Goal: Book appointment/travel/reservation

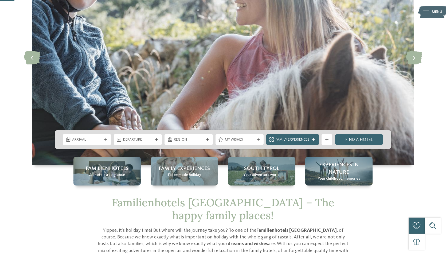
scroll to position [78, 0]
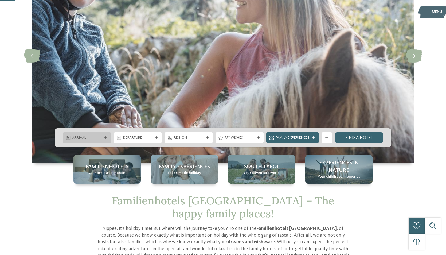
click at [94, 135] on div "Arrival" at bounding box center [87, 137] width 32 height 6
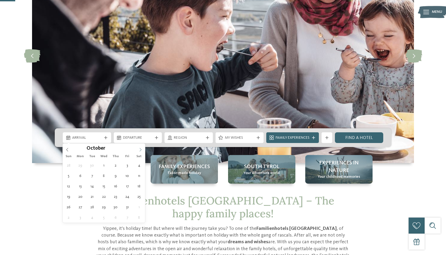
click at [138, 149] on span at bounding box center [140, 147] width 9 height 9
type div "02.10.2025"
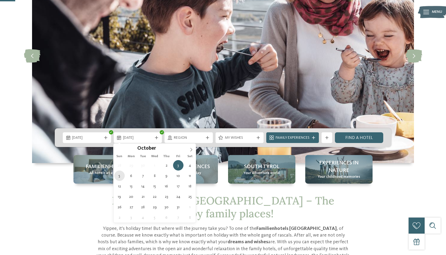
type div "05.10.2025"
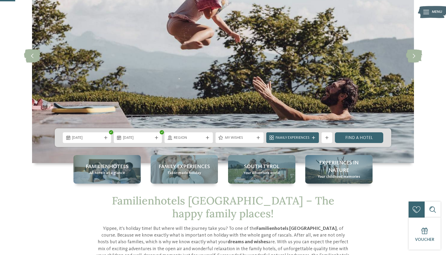
click at [241, 138] on span "My wishes" at bounding box center [240, 137] width 30 height 5
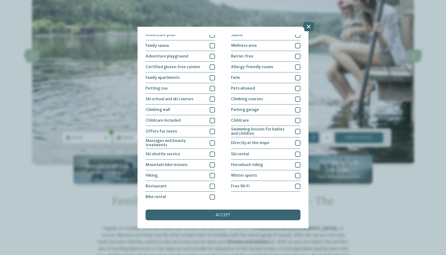
scroll to position [0, 0]
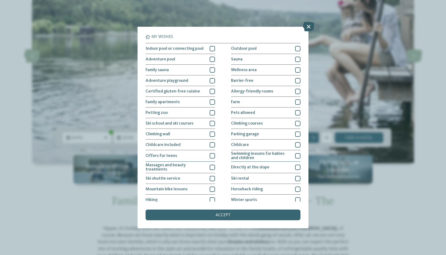
click at [308, 25] on icon at bounding box center [308, 26] width 11 height 9
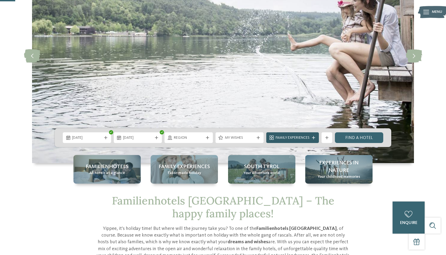
click at [292, 137] on span "Family Experiences" at bounding box center [292, 137] width 34 height 5
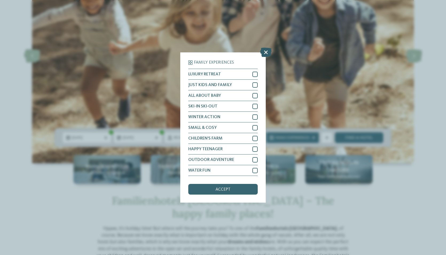
click at [267, 52] on icon at bounding box center [265, 51] width 11 height 9
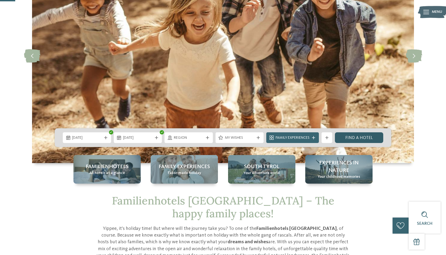
click at [365, 137] on link "Find a hotel" at bounding box center [359, 137] width 48 height 11
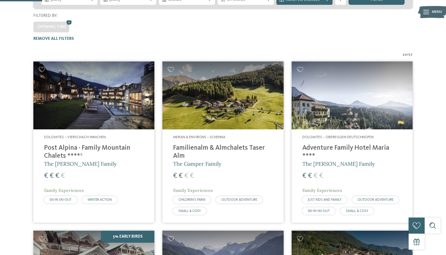
scroll to position [162, 0]
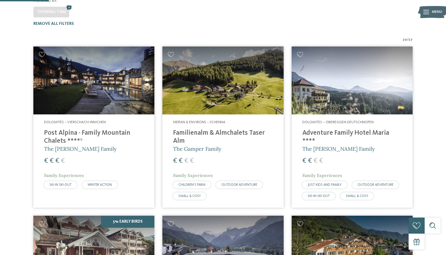
click at [195, 129] on h4 "Familienalm & Almchalets Taser Alm" at bounding box center [223, 137] width 100 height 16
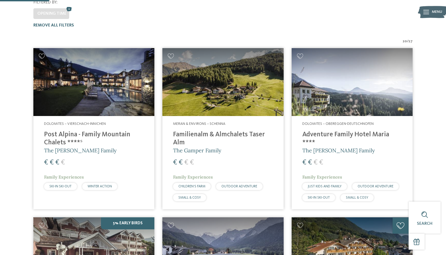
scroll to position [160, 0]
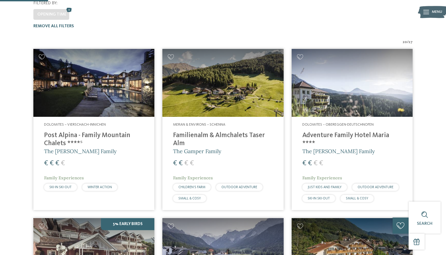
click at [370, 117] on div "Dolomites – Obereggen-Deutschnofen Adventure Family Hotel Maria **** The Kofler…" at bounding box center [351, 163] width 121 height 93
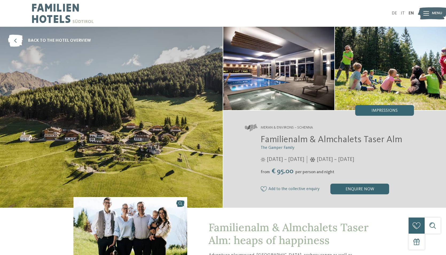
click at [142, 143] on img at bounding box center [111, 117] width 223 height 181
click at [374, 108] on div "Impressions" at bounding box center [384, 110] width 59 height 11
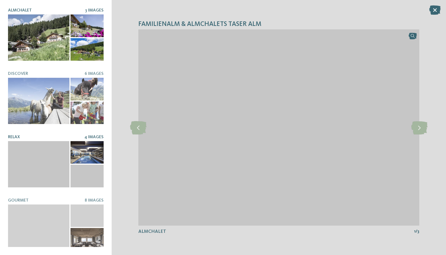
scroll to position [67, 0]
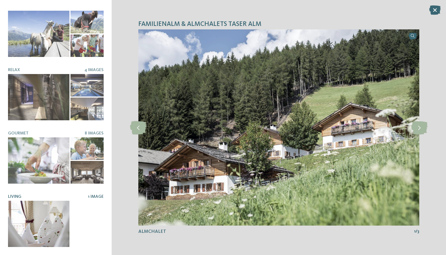
click at [36, 224] on div at bounding box center [38, 223] width 61 height 46
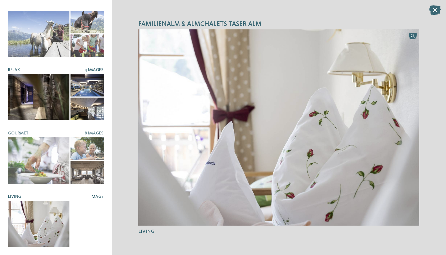
click at [25, 95] on div at bounding box center [38, 97] width 61 height 46
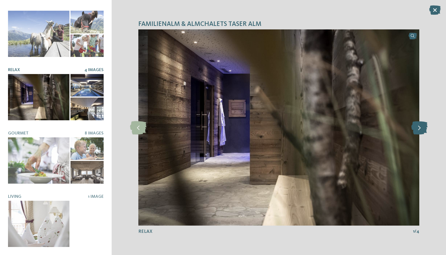
click at [419, 125] on icon at bounding box center [419, 127] width 16 height 13
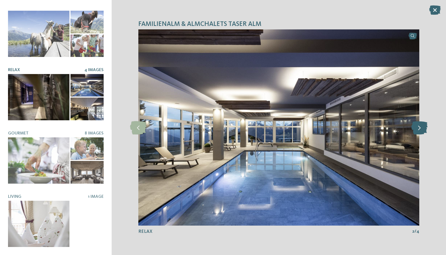
click at [419, 125] on icon at bounding box center [419, 127] width 16 height 13
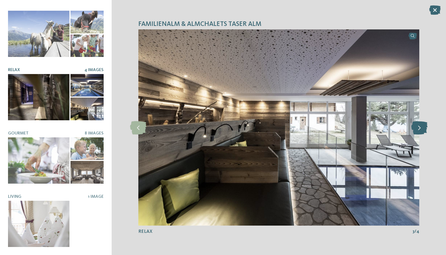
click at [419, 125] on icon at bounding box center [419, 127] width 16 height 13
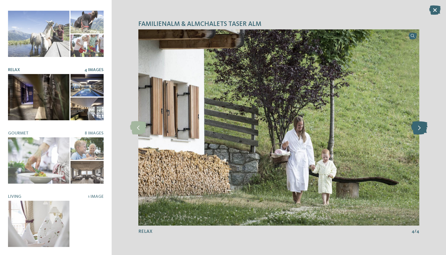
click at [419, 125] on icon at bounding box center [419, 127] width 16 height 13
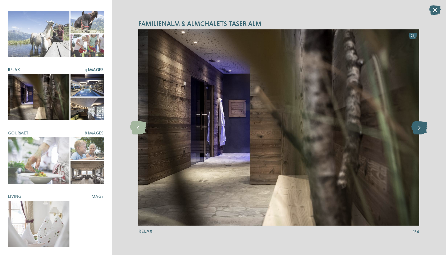
click at [419, 125] on icon at bounding box center [419, 127] width 16 height 13
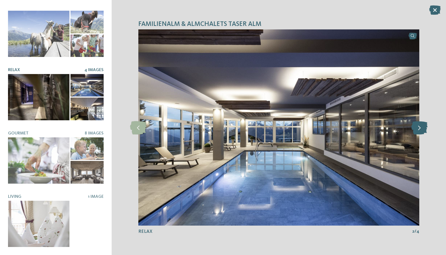
click at [419, 125] on icon at bounding box center [419, 127] width 16 height 13
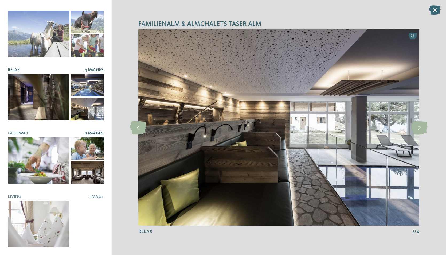
click at [50, 150] on div at bounding box center [38, 160] width 61 height 46
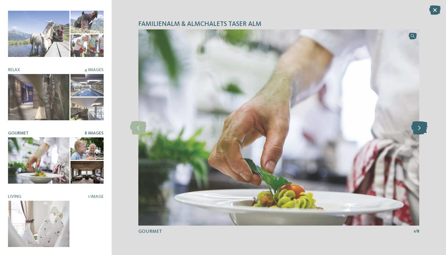
click at [417, 128] on icon at bounding box center [419, 127] width 16 height 13
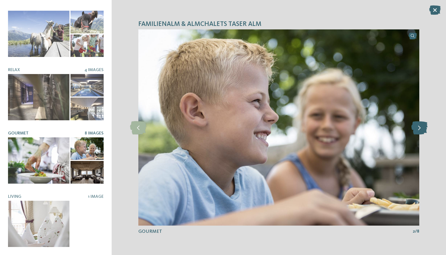
click at [417, 128] on icon at bounding box center [419, 127] width 16 height 13
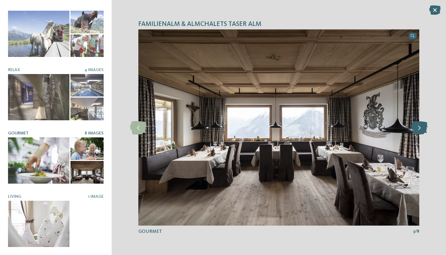
click at [417, 128] on icon at bounding box center [419, 127] width 16 height 13
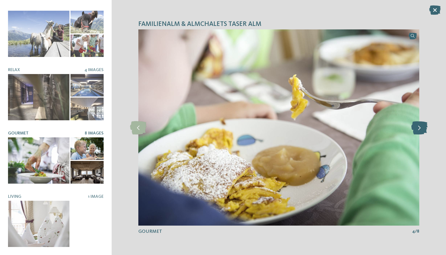
click at [417, 128] on icon at bounding box center [419, 127] width 16 height 13
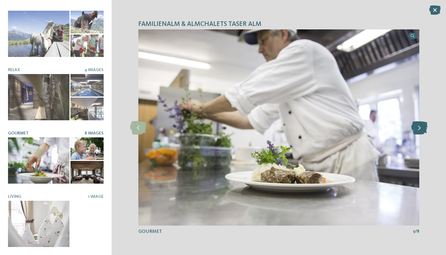
click at [417, 128] on icon at bounding box center [419, 127] width 16 height 13
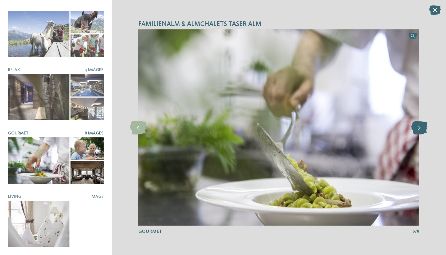
click at [417, 128] on icon at bounding box center [419, 127] width 16 height 13
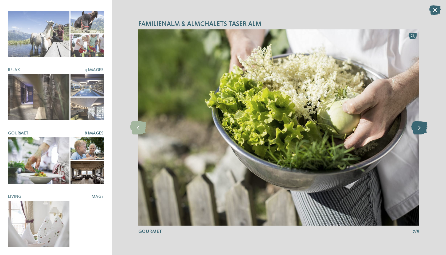
click at [417, 128] on icon at bounding box center [419, 127] width 16 height 13
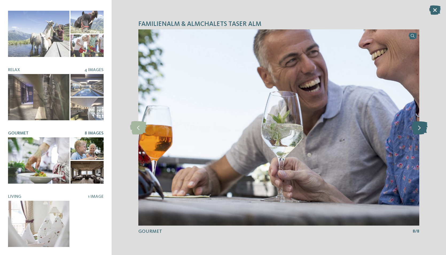
click at [417, 128] on icon at bounding box center [419, 127] width 16 height 13
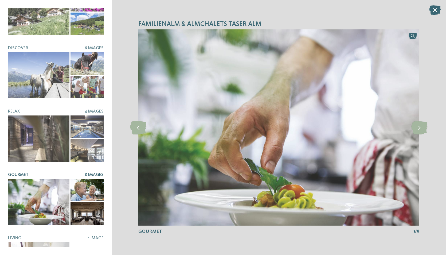
scroll to position [6, 0]
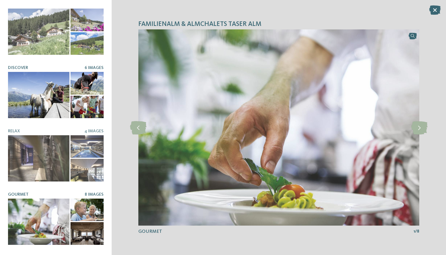
click at [56, 104] on div at bounding box center [38, 95] width 61 height 46
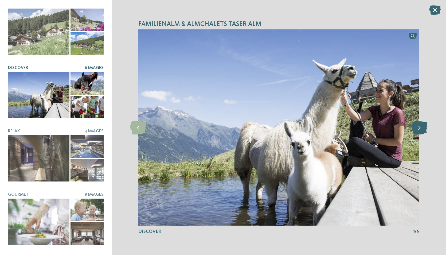
click at [419, 129] on icon at bounding box center [419, 127] width 16 height 13
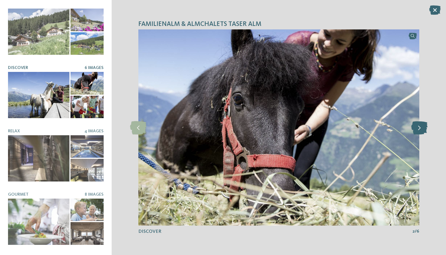
click at [419, 129] on icon at bounding box center [419, 127] width 16 height 13
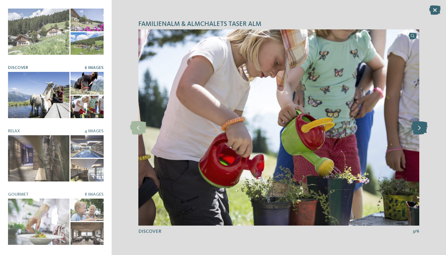
click at [419, 129] on icon at bounding box center [419, 127] width 16 height 13
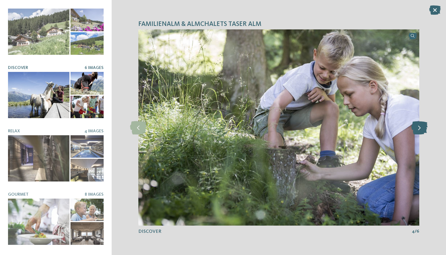
click at [419, 129] on icon at bounding box center [419, 127] width 16 height 13
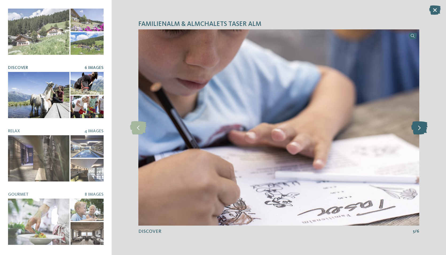
click at [419, 129] on icon at bounding box center [419, 127] width 16 height 13
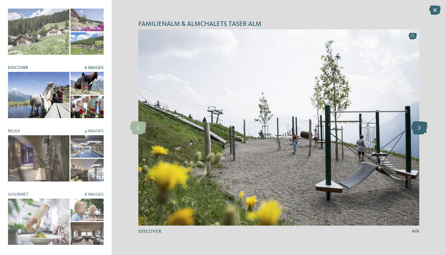
click at [419, 129] on icon at bounding box center [419, 127] width 16 height 13
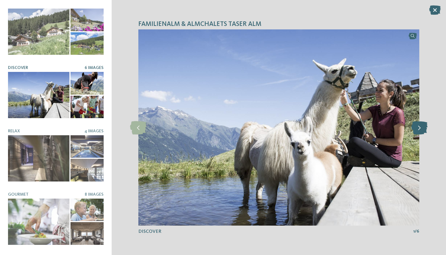
click at [419, 129] on icon at bounding box center [419, 127] width 16 height 13
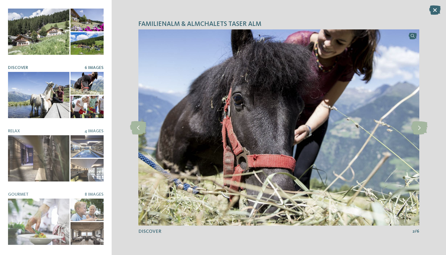
click at [57, 23] on div at bounding box center [38, 32] width 61 height 46
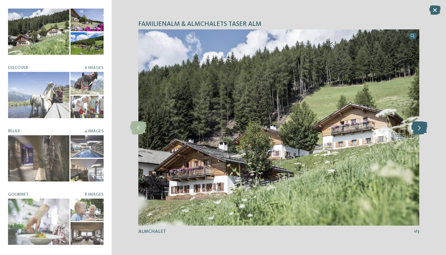
click at [421, 126] on icon at bounding box center [419, 127] width 16 height 13
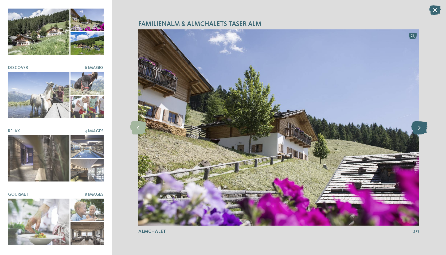
click at [421, 126] on icon at bounding box center [419, 127] width 16 height 13
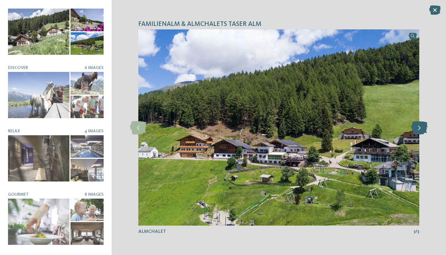
click at [421, 126] on icon at bounding box center [419, 127] width 16 height 13
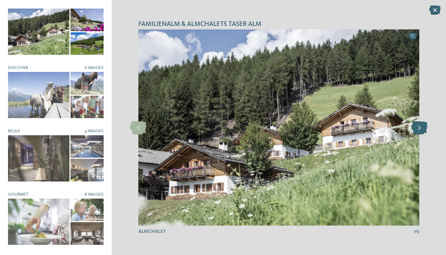
click at [421, 126] on icon at bounding box center [419, 127] width 16 height 13
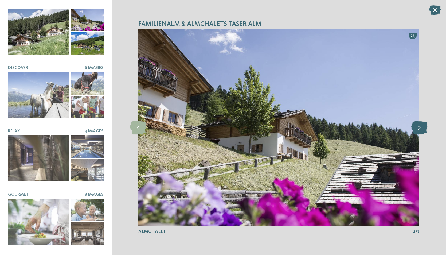
click at [421, 126] on icon at bounding box center [419, 127] width 16 height 13
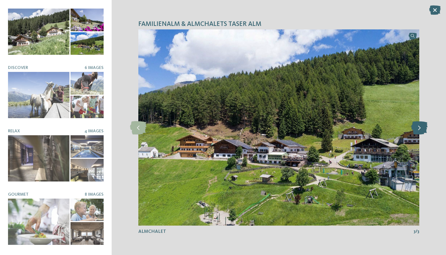
click at [421, 126] on icon at bounding box center [419, 127] width 16 height 13
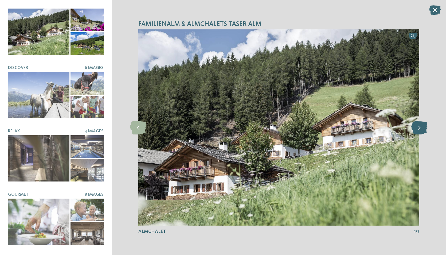
click at [421, 126] on icon at bounding box center [419, 127] width 16 height 13
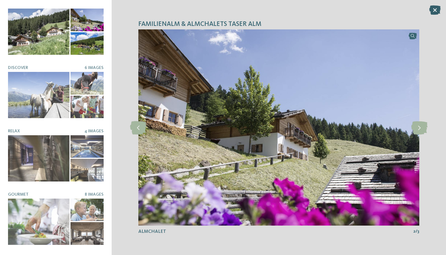
click at [434, 11] on icon at bounding box center [434, 9] width 11 height 9
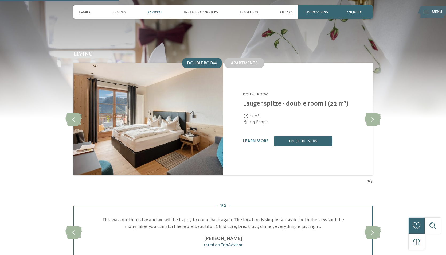
scroll to position [539, 0]
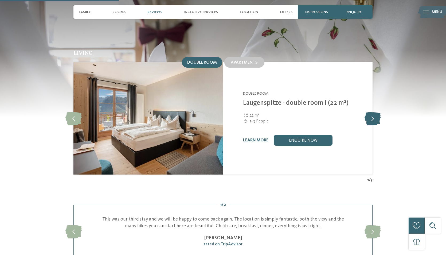
click at [370, 114] on icon at bounding box center [372, 118] width 16 height 13
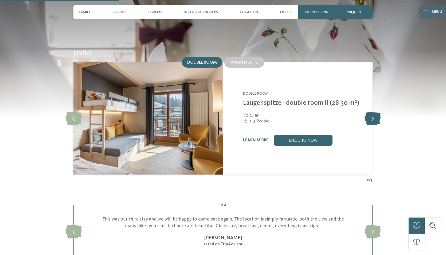
click at [370, 114] on icon at bounding box center [372, 118] width 16 height 13
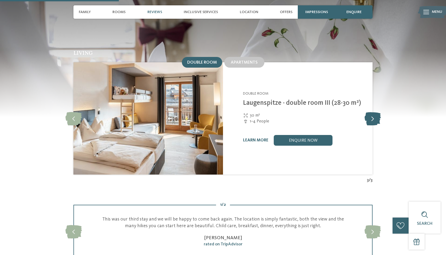
click at [370, 114] on icon at bounding box center [372, 118] width 16 height 13
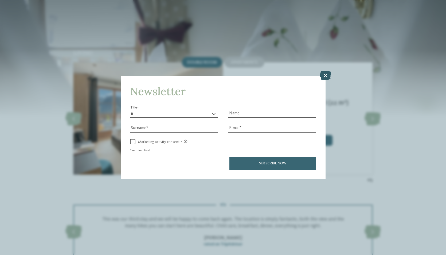
click at [327, 77] on icon at bounding box center [324, 74] width 11 height 9
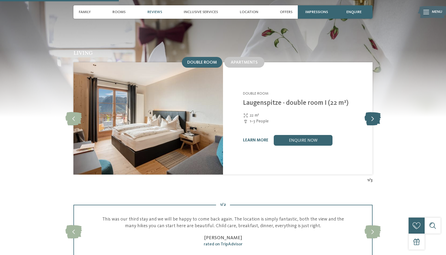
click at [374, 112] on icon at bounding box center [372, 118] width 16 height 13
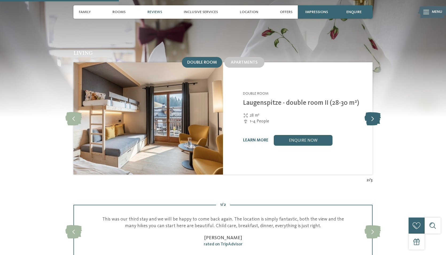
click at [374, 112] on icon at bounding box center [372, 118] width 16 height 13
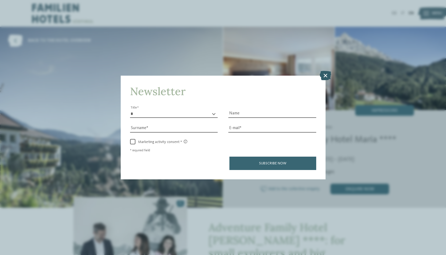
click at [328, 77] on icon at bounding box center [324, 74] width 11 height 9
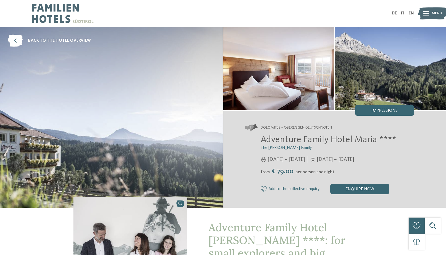
click at [155, 142] on img at bounding box center [111, 117] width 223 height 181
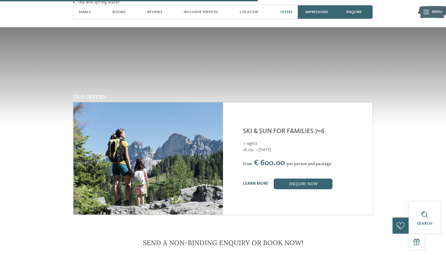
scroll to position [919, 0]
